Goal: Task Accomplishment & Management: Manage account settings

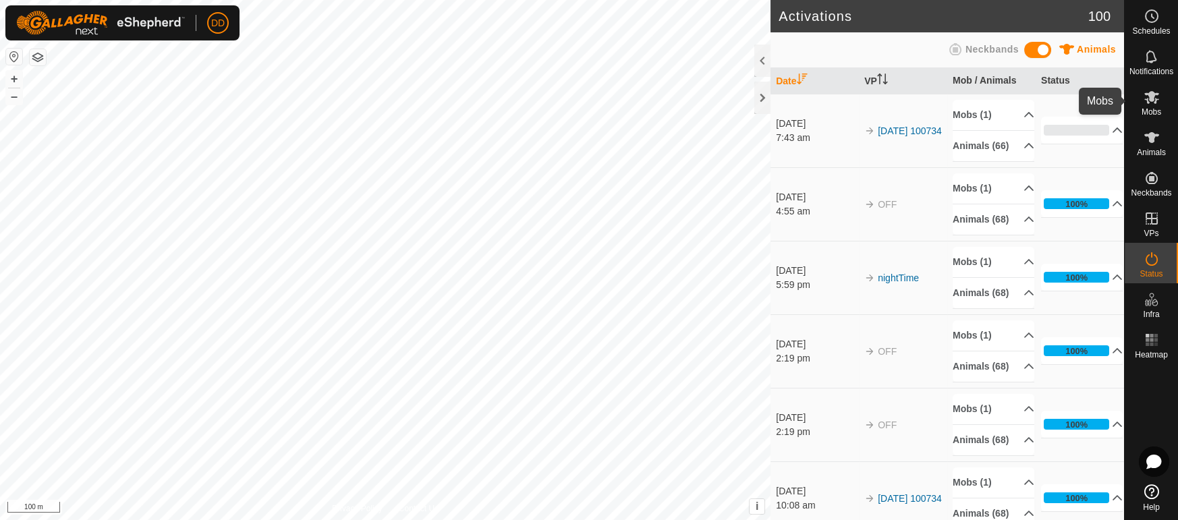
click at [1159, 105] on es-mob-svg-icon at bounding box center [1152, 97] width 24 height 22
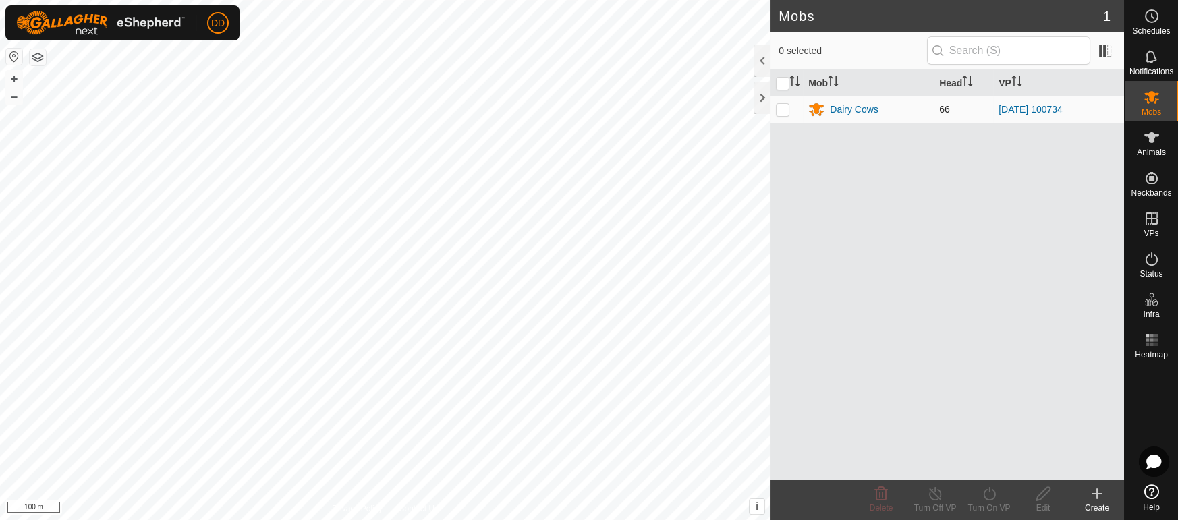
click at [777, 113] on p-checkbox at bounding box center [782, 109] width 13 height 11
checkbox input "true"
click at [928, 486] on icon at bounding box center [935, 494] width 17 height 16
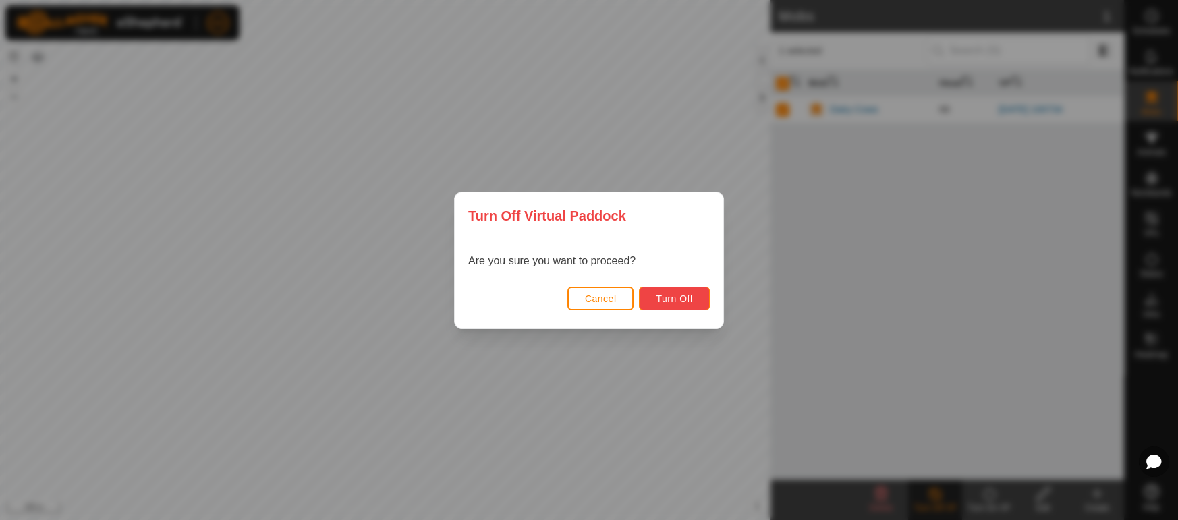
click at [652, 302] on button "Turn Off" at bounding box center [674, 299] width 71 height 24
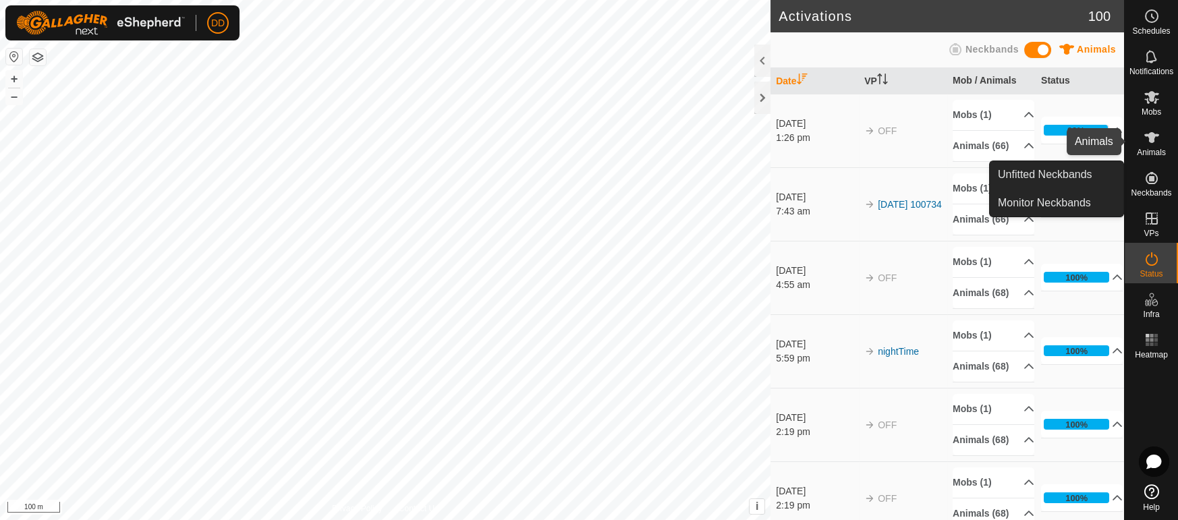
click at [1163, 139] on div "Animals" at bounding box center [1151, 141] width 53 height 40
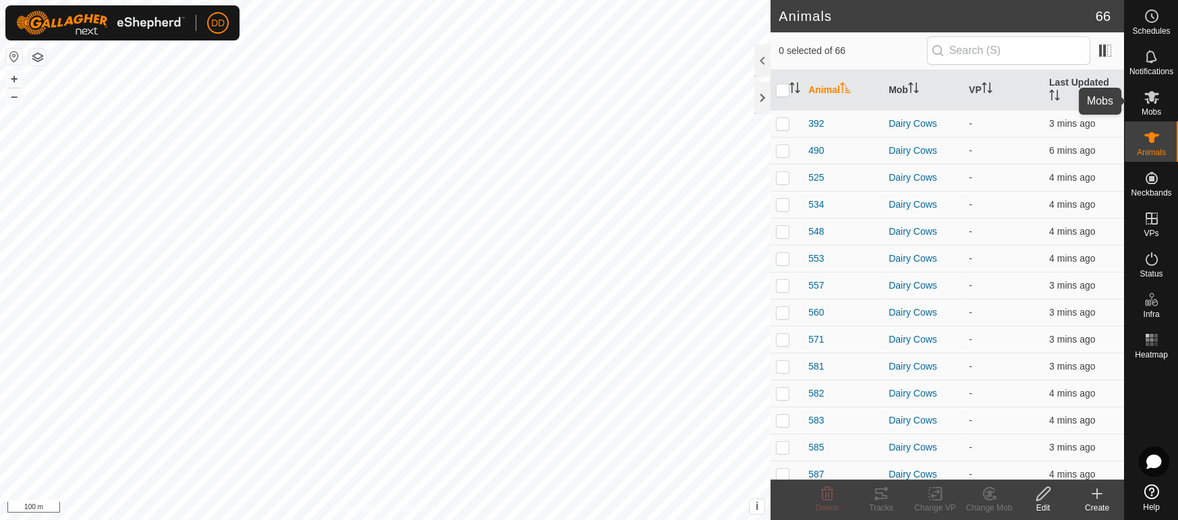
click at [1150, 99] on icon at bounding box center [1151, 97] width 15 height 13
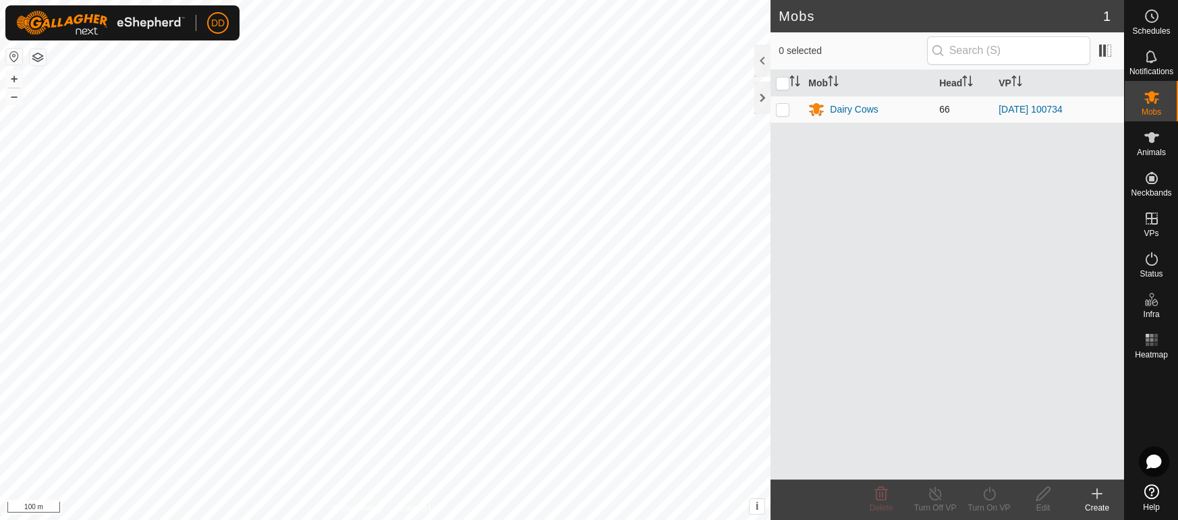
click at [781, 107] on p-checkbox at bounding box center [782, 109] width 13 height 11
checkbox input "true"
click at [1150, 67] on span "Notifications" at bounding box center [1152, 71] width 44 height 8
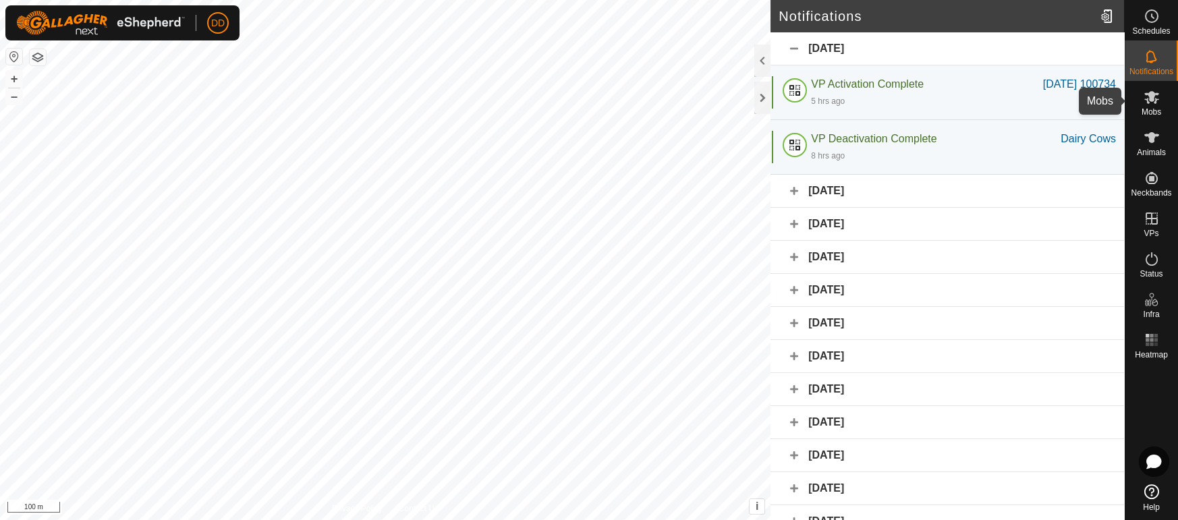
click at [1158, 101] on icon at bounding box center [1152, 97] width 16 height 16
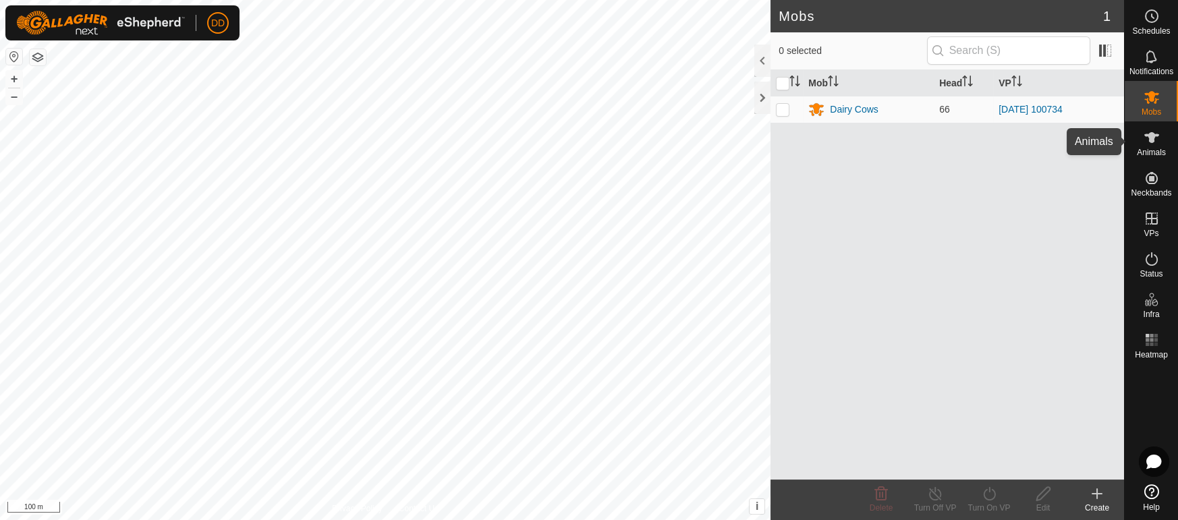
click at [1147, 149] on span "Animals" at bounding box center [1151, 152] width 29 height 8
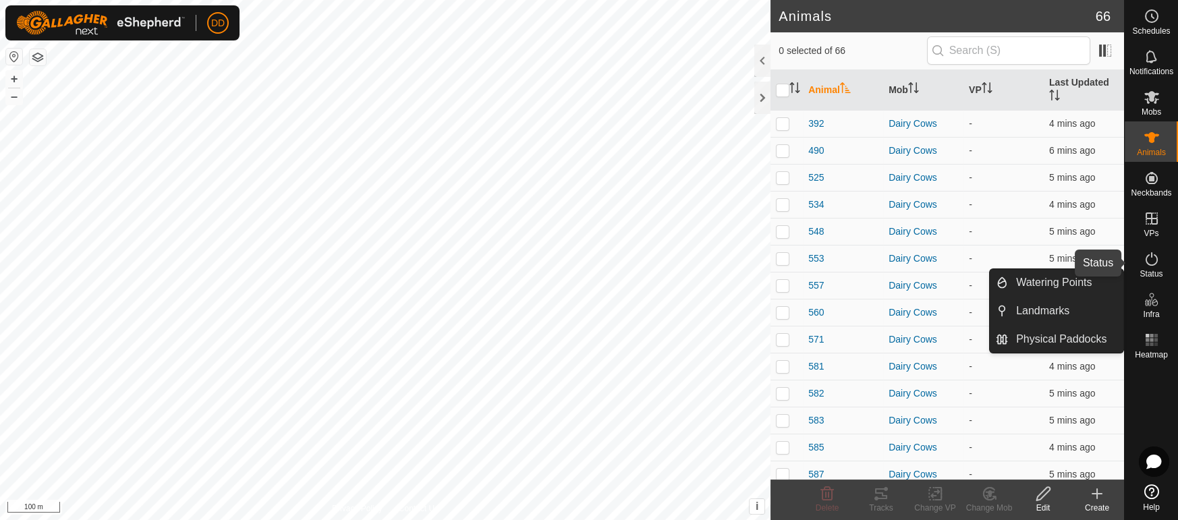
click at [1155, 265] on icon at bounding box center [1152, 259] width 16 height 16
